Goal: Information Seeking & Learning: Check status

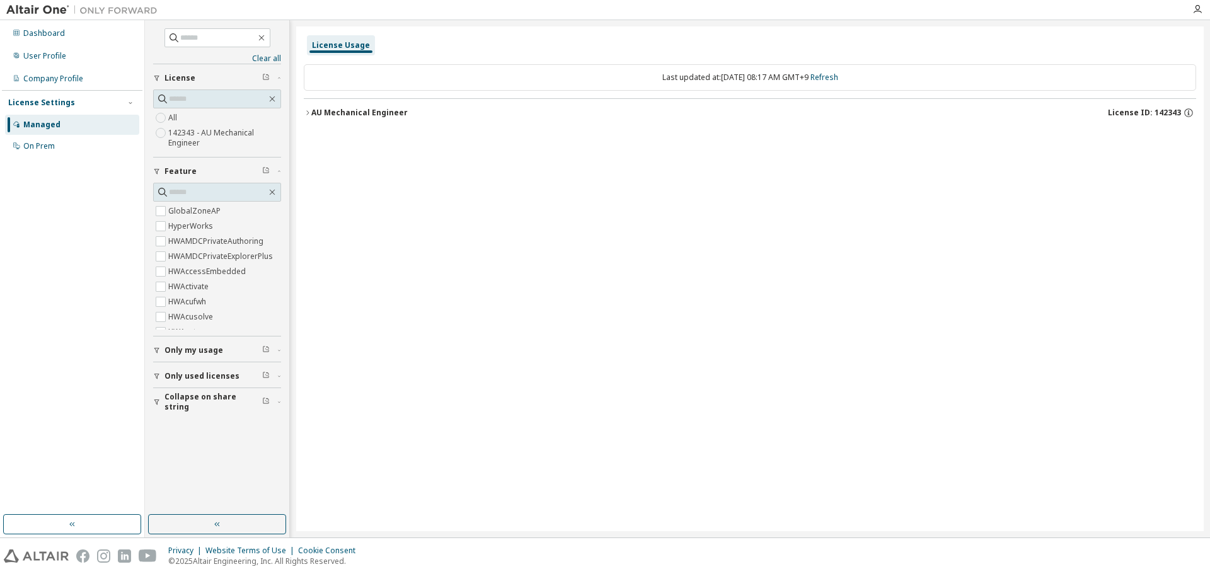
click at [312, 112] on div "AU Mechanical Engineer" at bounding box center [359, 113] width 96 height 10
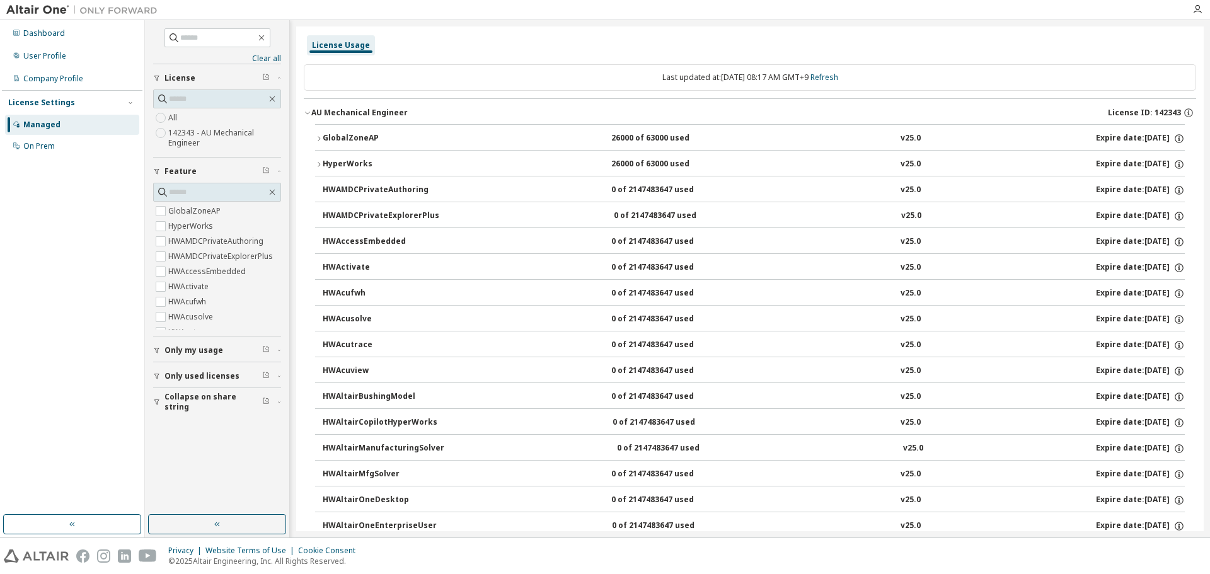
click at [354, 164] on div "HyperWorks" at bounding box center [379, 164] width 113 height 11
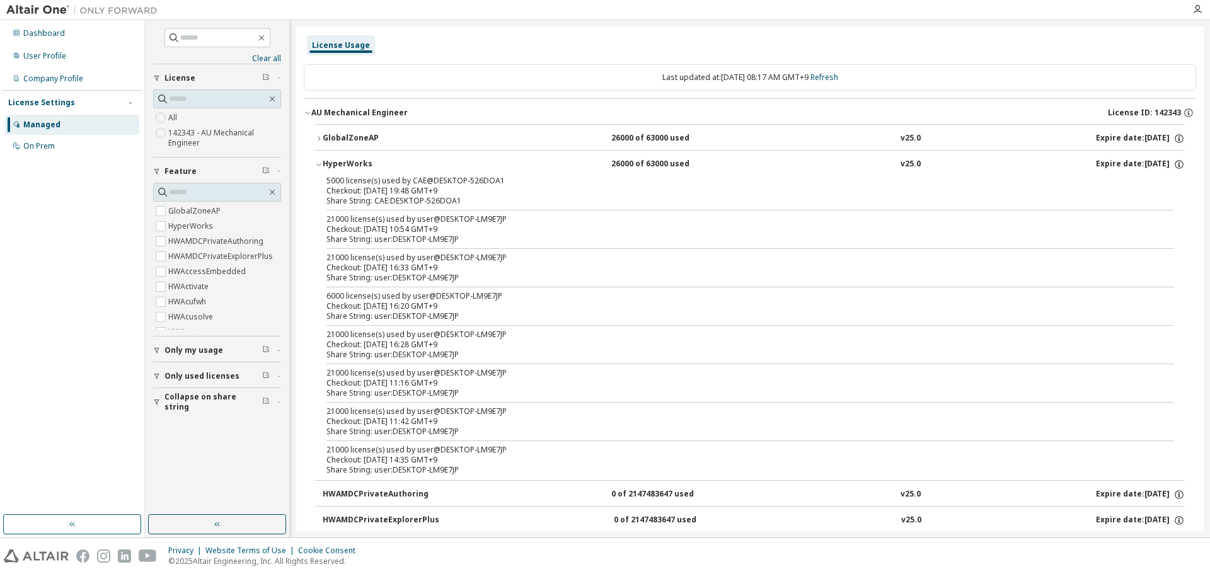
click at [467, 188] on div "Checkout: 2025-09-04 19:48 GMT+9" at bounding box center [734, 191] width 817 height 10
drag, startPoint x: 467, startPoint y: 188, endPoint x: 401, endPoint y: 186, distance: 66.2
drag, startPoint x: 401, startPoint y: 186, endPoint x: 354, endPoint y: 135, distance: 69.1
click at [354, 135] on div "GlobalZoneAP" at bounding box center [379, 138] width 113 height 11
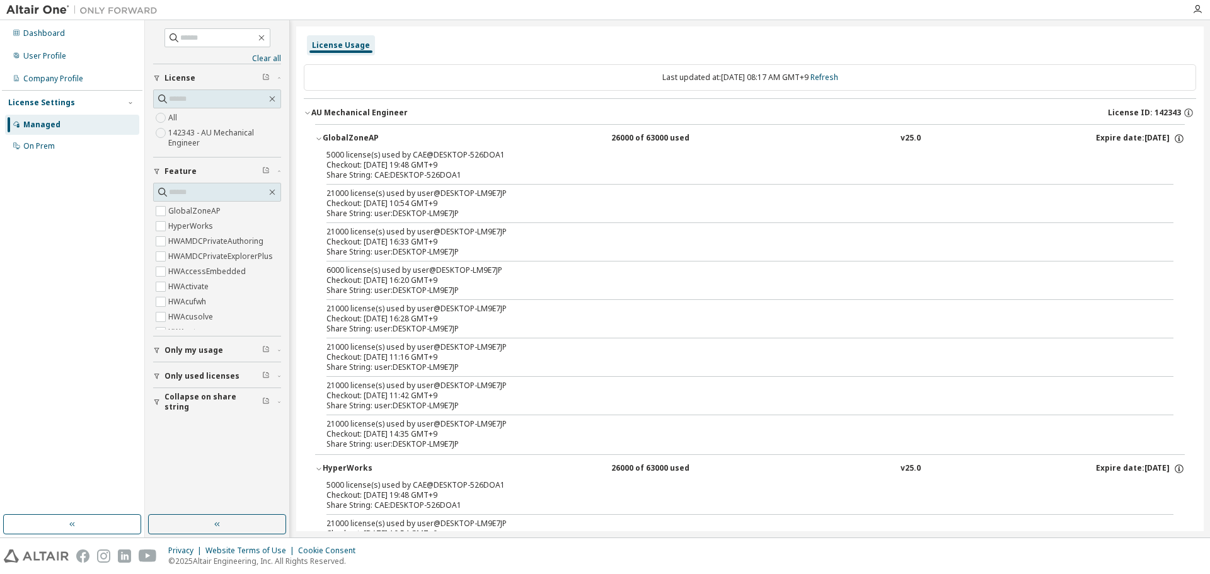
click at [469, 193] on div "21000 license(s) used by user@DESKTOP-LM9E7JP" at bounding box center [734, 193] width 817 height 10
click at [458, 207] on div "Checkout: 2025-08-25 10:54 GMT+9" at bounding box center [734, 203] width 817 height 10
click at [177, 139] on label "142343 - AU Mechanical Engineer" at bounding box center [224, 137] width 113 height 25
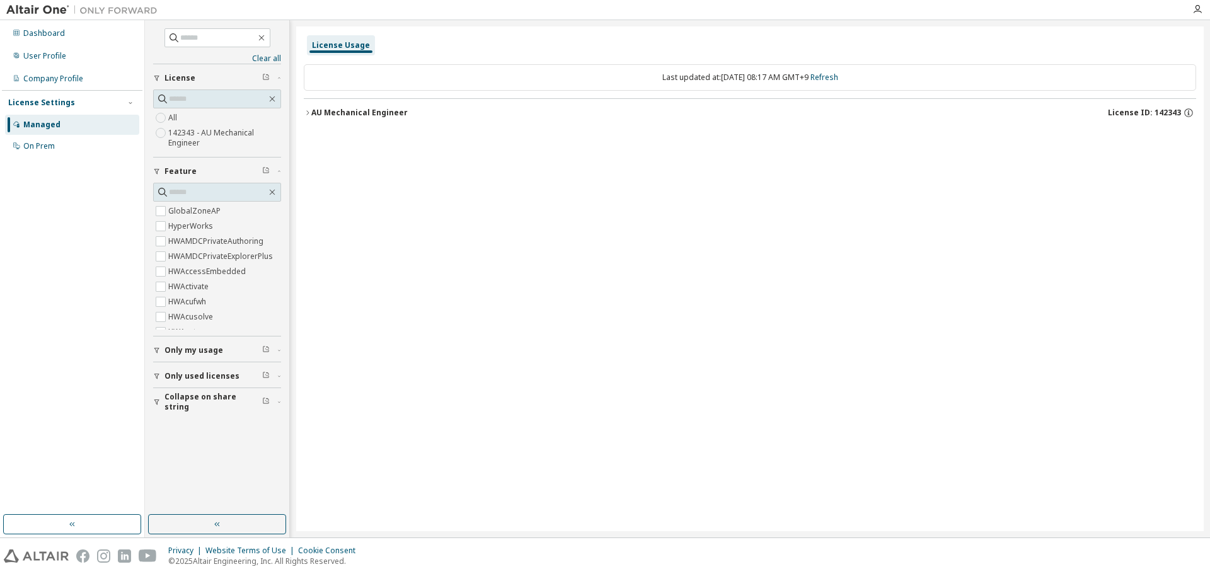
click at [318, 114] on div "AU Mechanical Engineer" at bounding box center [359, 113] width 96 height 10
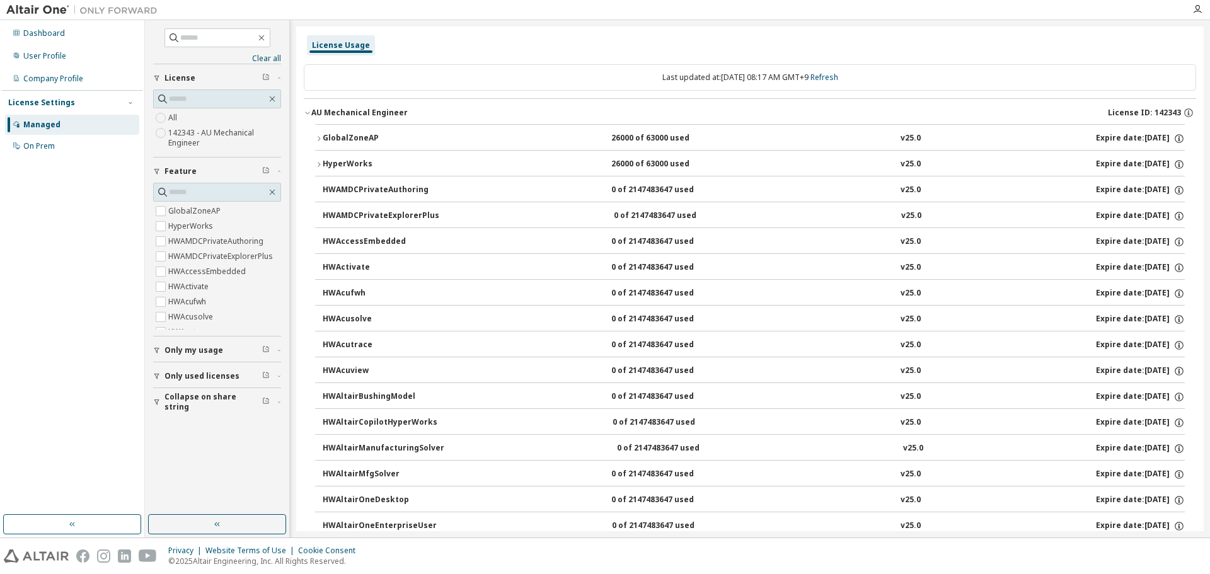
click at [445, 155] on button "HyperWorks 26000 of 63000 used v25.0 Expire date: 2026-05-01" at bounding box center [749, 165] width 869 height 28
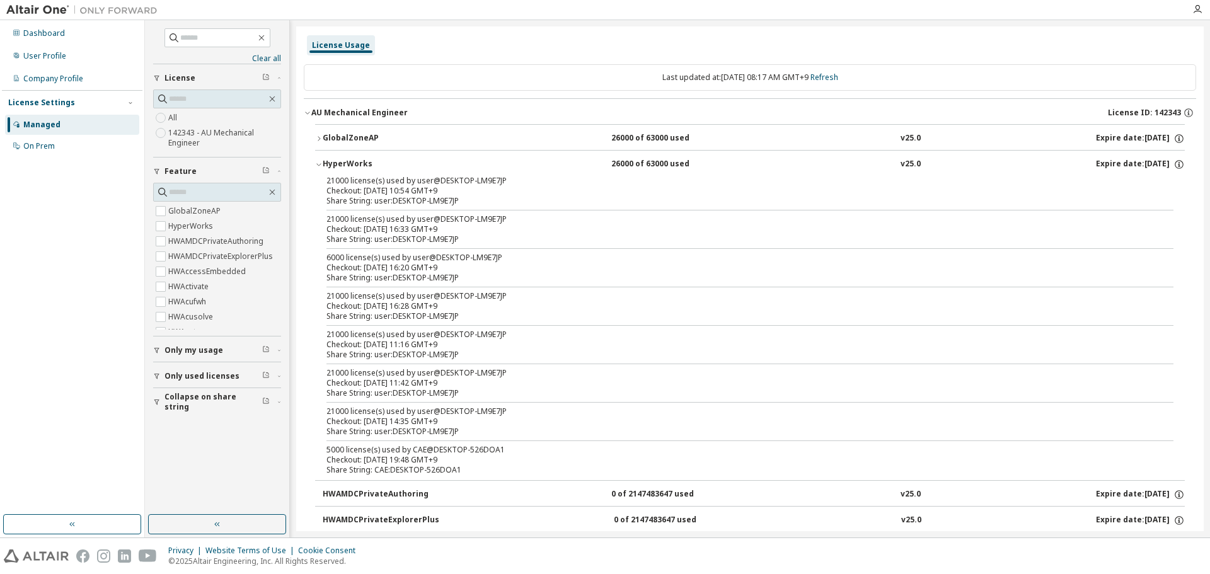
click at [387, 187] on div "Checkout: 2025-08-25 10:54 GMT+9" at bounding box center [734, 191] width 817 height 10
click at [380, 190] on div "Checkout: 2025-08-25 10:54 GMT+9" at bounding box center [734, 191] width 817 height 10
click at [379, 190] on div "Checkout: 2025-08-25 10:54 GMT+9" at bounding box center [734, 191] width 817 height 10
click at [169, 354] on span "Only my usage" at bounding box center [193, 350] width 59 height 10
click at [201, 413] on span "Only used licenses" at bounding box center [201, 413] width 75 height 10
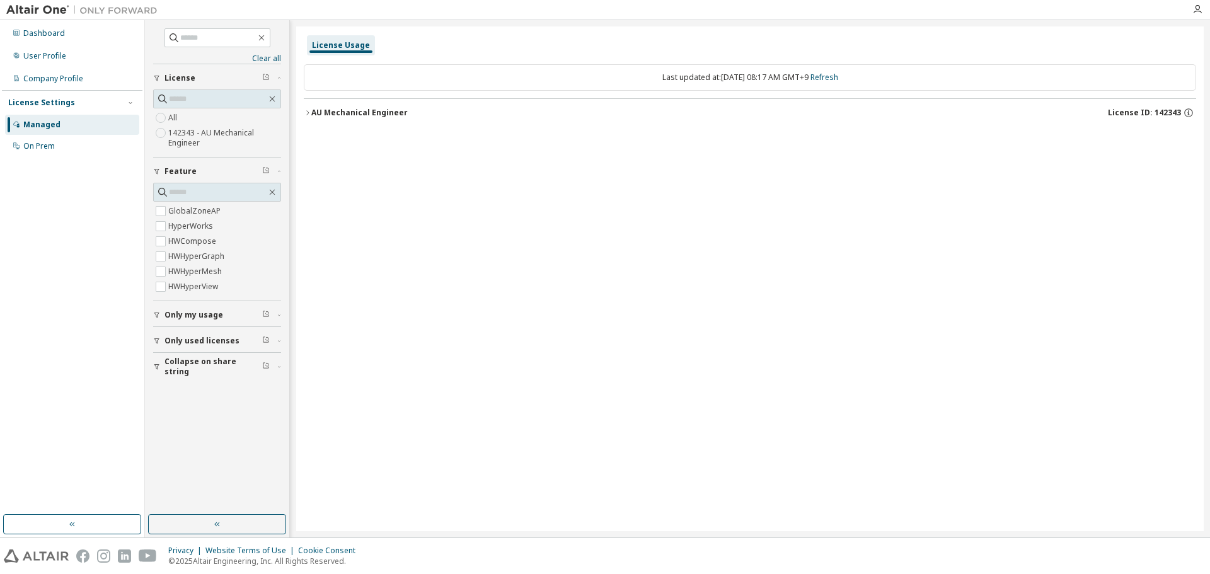
click at [164, 370] on span "Collapse on share string" at bounding box center [213, 367] width 98 height 20
click at [159, 348] on button "Only used licenses" at bounding box center [217, 341] width 128 height 28
click at [356, 114] on div "AU Mechanical Engineer" at bounding box center [359, 113] width 96 height 10
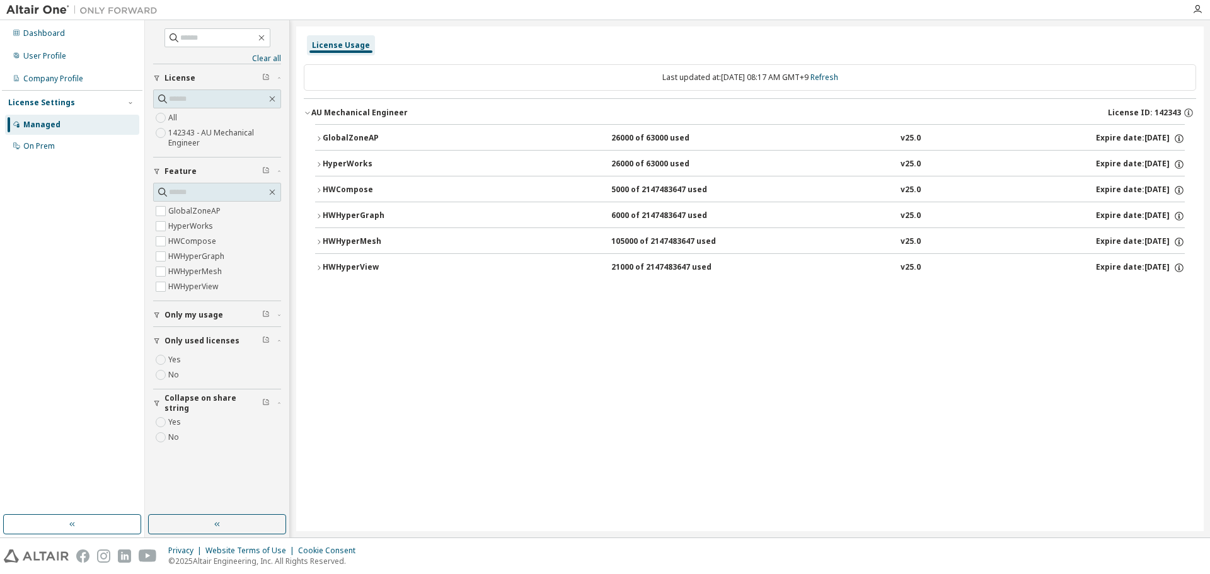
click at [354, 138] on div "GlobalZoneAP" at bounding box center [379, 138] width 113 height 11
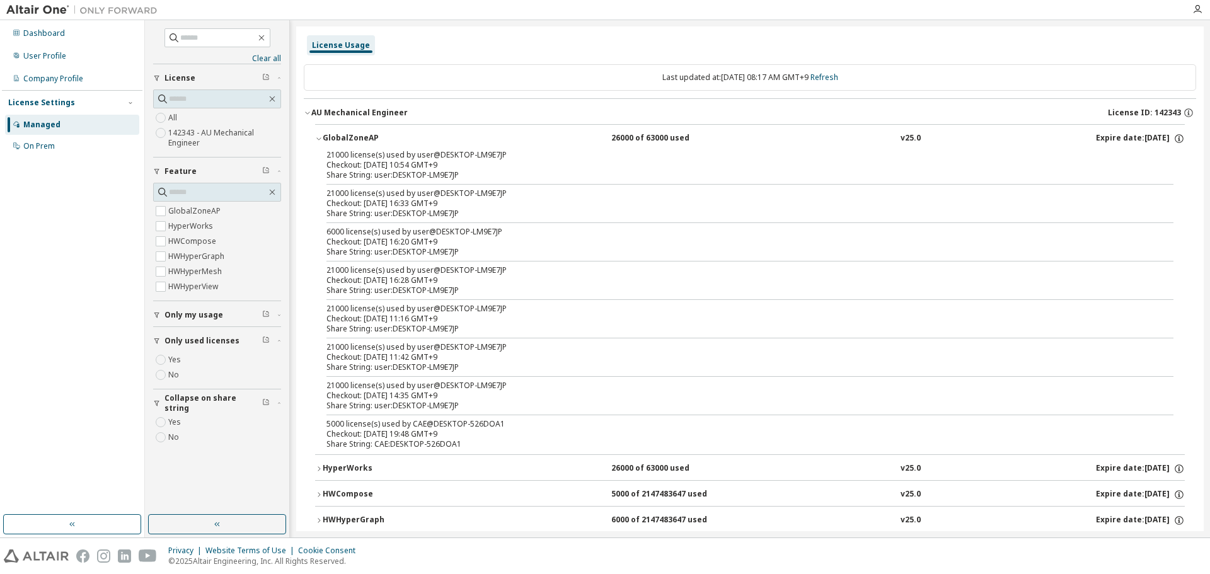
click at [427, 157] on div "21000 license(s) used by user@DESKTOP-LM9E7JP" at bounding box center [734, 155] width 817 height 10
drag, startPoint x: 427, startPoint y: 157, endPoint x: 773, endPoint y: 178, distance: 347.1
click at [773, 178] on div "Share String: user:DESKTOP-LM9E7JP" at bounding box center [734, 175] width 817 height 10
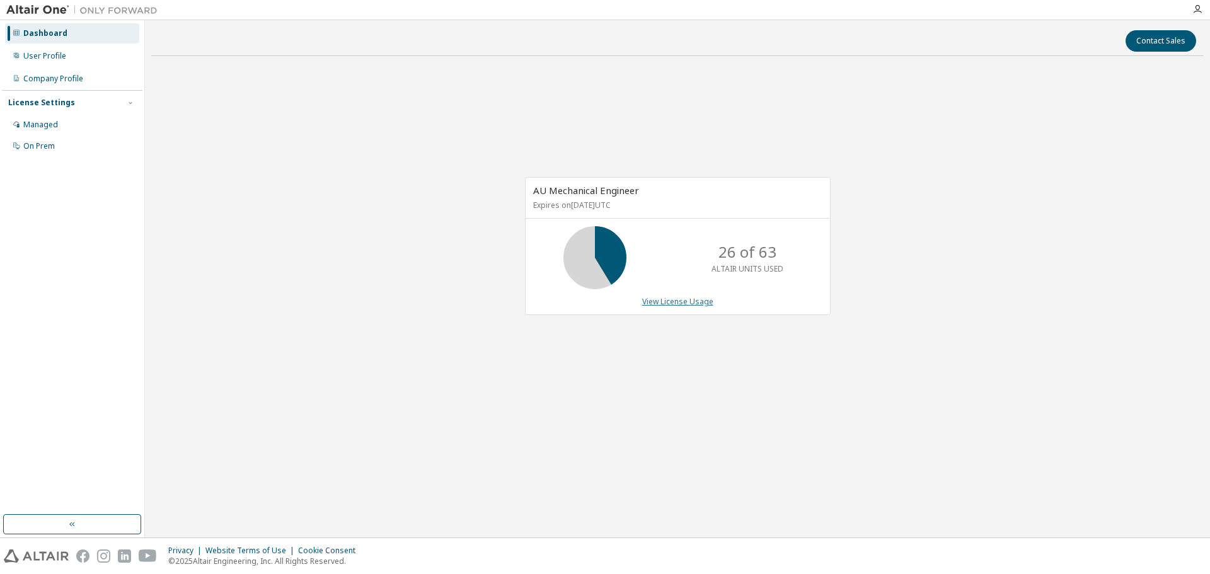
click at [679, 302] on link "View License Usage" at bounding box center [677, 301] width 71 height 11
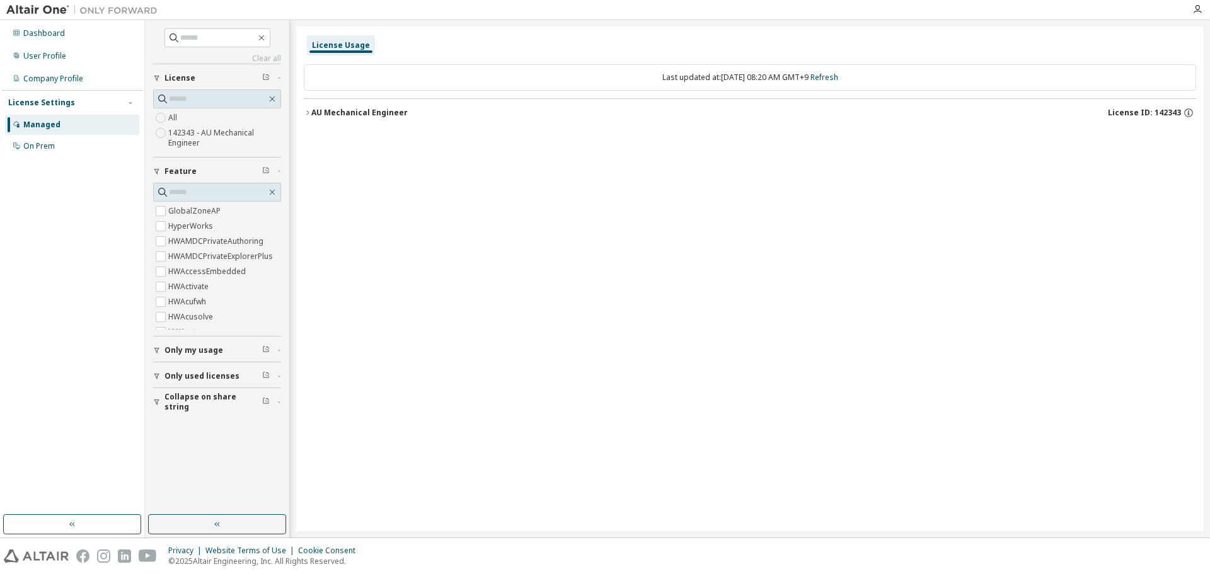
click at [193, 137] on label "142343 - AU Mechanical Engineer" at bounding box center [224, 137] width 113 height 25
click at [307, 112] on icon "button" at bounding box center [308, 113] width 8 height 8
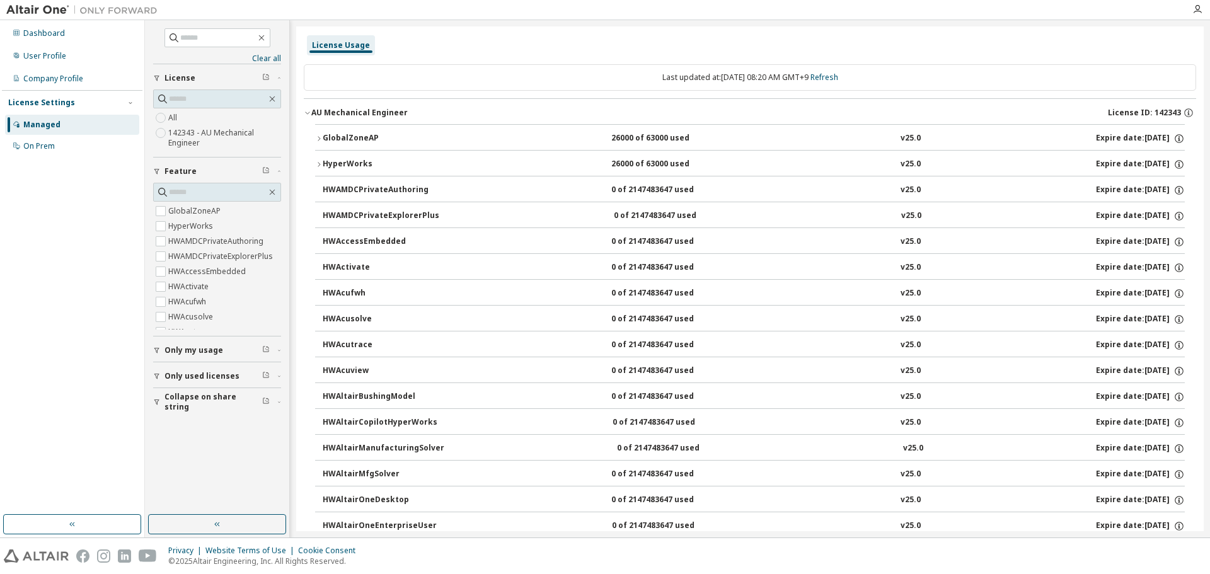
click at [367, 155] on button "HyperWorks 26000 of 63000 used v25.0 Expire date: 2026-05-01" at bounding box center [749, 165] width 869 height 28
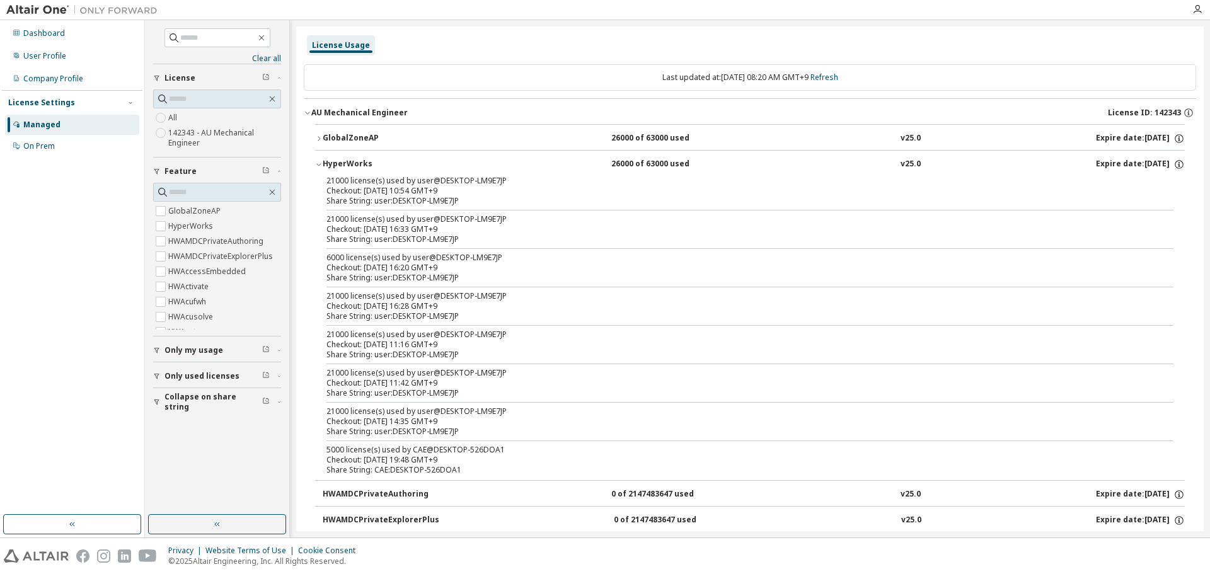
click at [450, 191] on div "Checkout: 2025-08-25 10:54 GMT+9" at bounding box center [734, 191] width 817 height 10
drag, startPoint x: 450, startPoint y: 191, endPoint x: 727, endPoint y: 168, distance: 277.5
click at [727, 168] on div "HyperWorks 26000 of 63000 used v25.0 Expire date: 2026-05-01" at bounding box center [754, 164] width 862 height 11
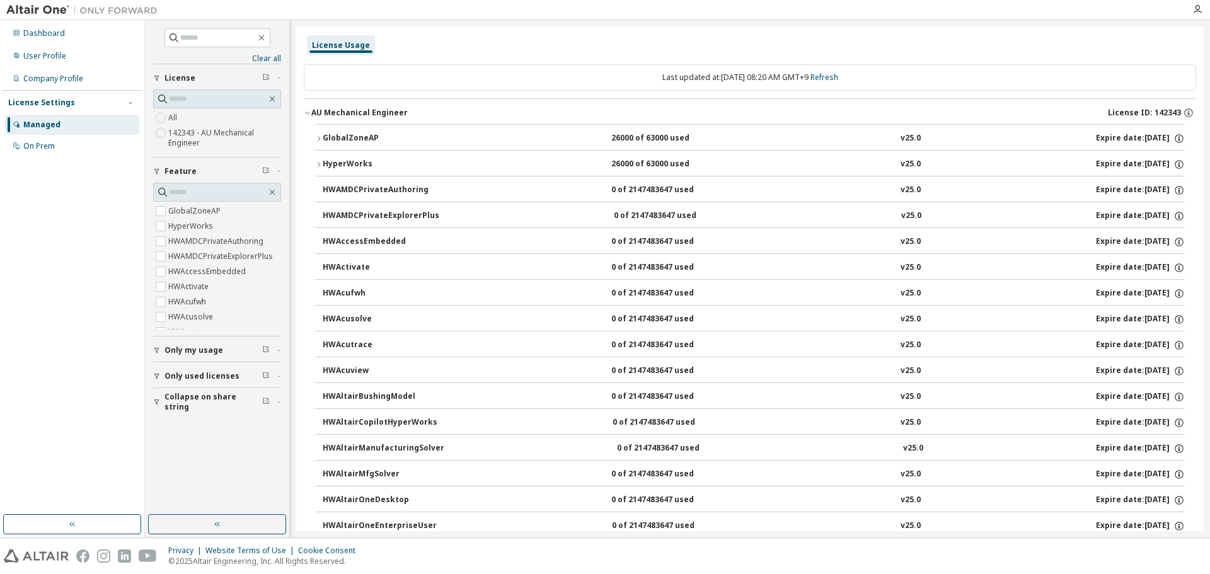
click at [354, 168] on div "HyperWorks" at bounding box center [379, 164] width 113 height 11
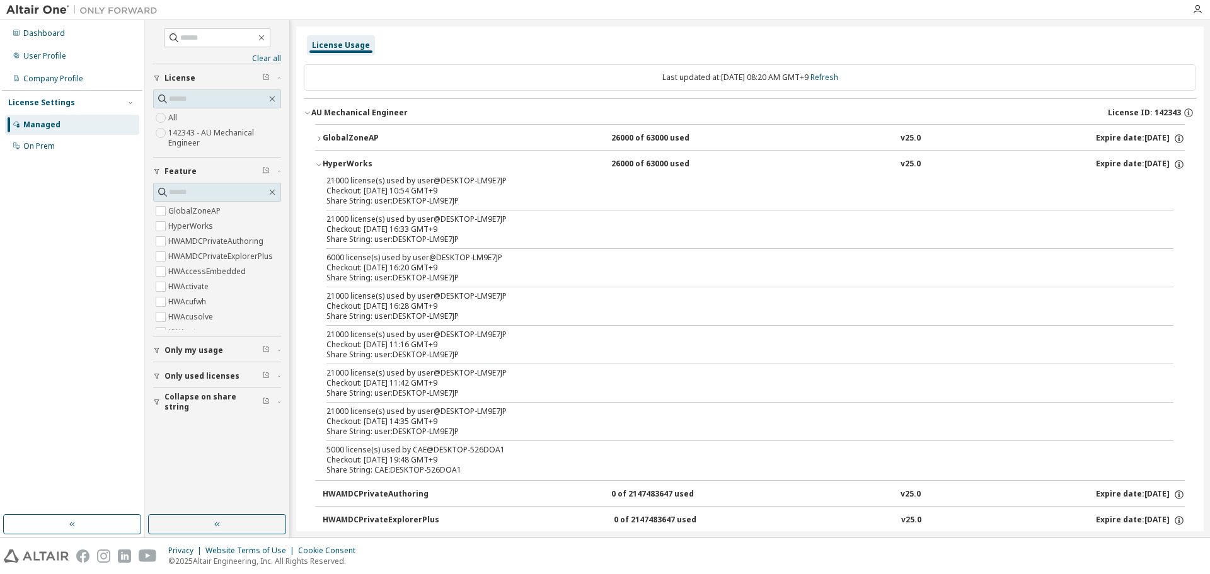
click at [318, 139] on icon "button" at bounding box center [319, 139] width 8 height 8
